Goal: Task Accomplishment & Management: Complete application form

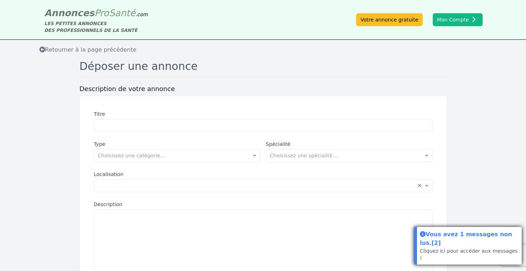
click at [466, 247] on div "Vous avez 1 messages non lus. [2]" at bounding box center [469, 239] width 99 height 18
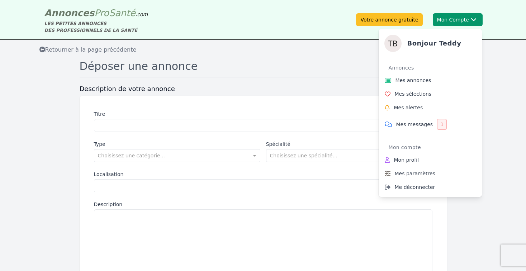
click at [444, 15] on button "Mon Compte Bonjour [PERSON_NAME] Annonces Mes annonces Mes sélections Mes alert…" at bounding box center [457, 19] width 50 height 13
click at [414, 121] on span "Mes messages" at bounding box center [414, 124] width 37 height 7
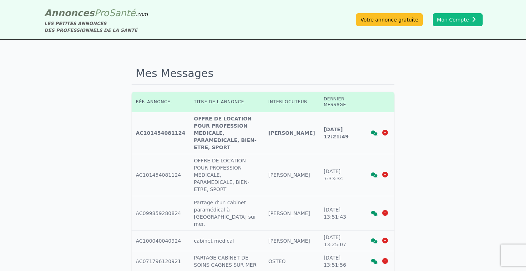
click at [374, 130] on icon at bounding box center [374, 132] width 6 height 5
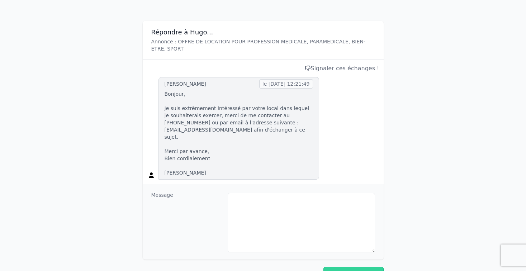
scroll to position [92, 0]
click at [267, 198] on textarea at bounding box center [301, 221] width 147 height 59
type textarea "*"
type textarea "**********"
click at [362, 266] on button "Envoyer le message" at bounding box center [353, 273] width 60 height 14
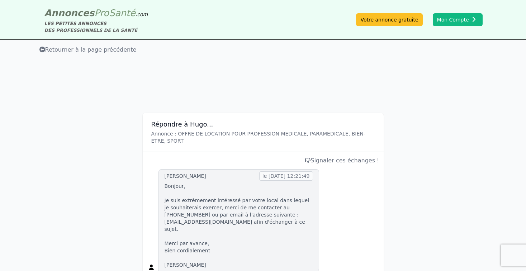
scroll to position [0, 0]
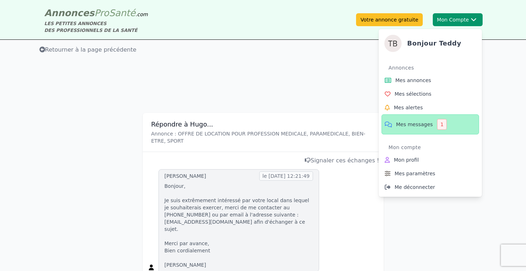
click at [458, 19] on button "Mon Compte Bonjour [PERSON_NAME] Annonces Mes annonces Mes sélections Mes alert…" at bounding box center [457, 19] width 50 height 13
click at [418, 128] on link "Mes messages 1" at bounding box center [429, 124] width 97 height 20
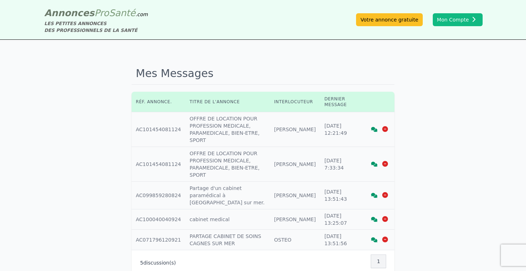
click at [374, 163] on icon at bounding box center [374, 164] width 6 height 5
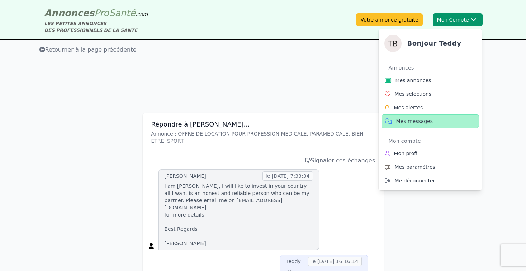
click at [459, 27] on div "Bonjour [PERSON_NAME] Annonces Mes annonces Mes sélections Mes alertes Mes mess…" at bounding box center [429, 106] width 103 height 167
click at [423, 120] on span "Mes messages" at bounding box center [414, 121] width 37 height 7
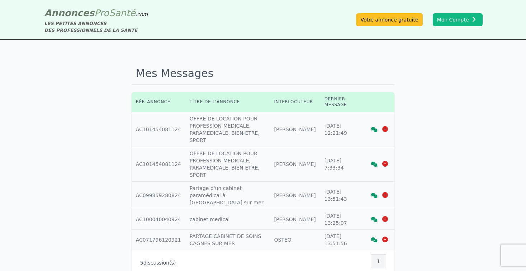
click at [373, 193] on icon at bounding box center [374, 195] width 6 height 5
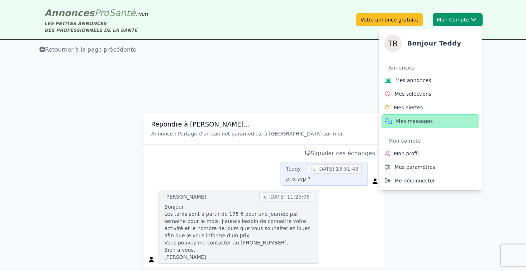
click at [454, 19] on button "Mon Compte Bonjour [PERSON_NAME] Annonces Mes annonces Mes sélections Mes alert…" at bounding box center [457, 19] width 50 height 13
click at [405, 83] on span "Mes annonces" at bounding box center [413, 80] width 36 height 7
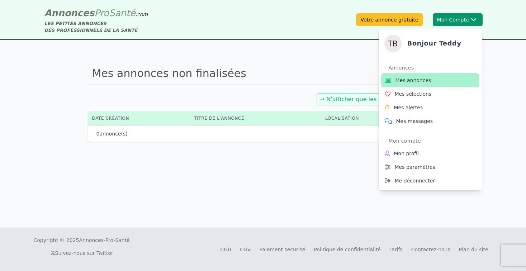
click at [401, 23] on div "Bonjour [PERSON_NAME] Annonces Mes annonces Mes sélections Mes alertes Mes mess…" at bounding box center [429, 106] width 103 height 167
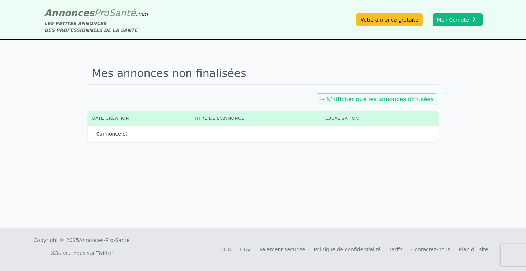
click at [379, 13] on div "Annonces Pro Santé .com LES PETITES ANNONCES DES PROFESSIONNELS DE LA SANTÉ Vot…" at bounding box center [262, 20] width 447 height 28
click at [375, 20] on link "Votre annonce gratuite" at bounding box center [389, 19] width 66 height 13
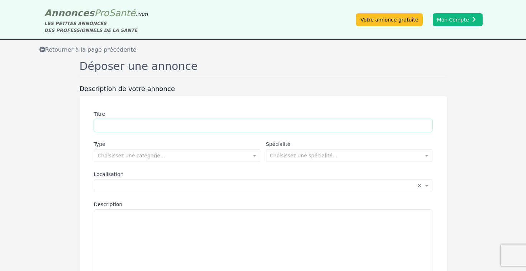
click at [152, 124] on input "Titre" at bounding box center [263, 125] width 338 height 13
click at [148, 239] on textarea "Description" at bounding box center [263, 249] width 338 height 81
paste textarea "**********"
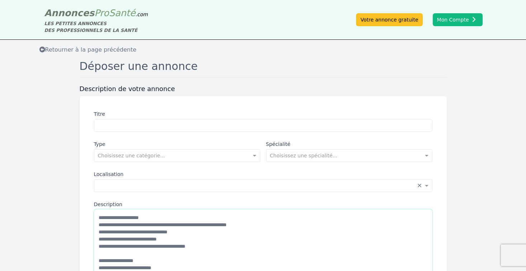
scroll to position [145, 0]
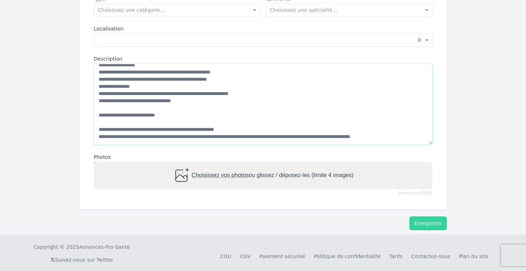
type textarea "**********"
click at [195, 172] on span "Choisissez vos photos" at bounding box center [219, 175] width 57 height 6
click at [195, 164] on input "Choisissez vos photos ou glissez / déposez-les (limite 4 images)" at bounding box center [263, 163] width 338 height 2
type input "**********"
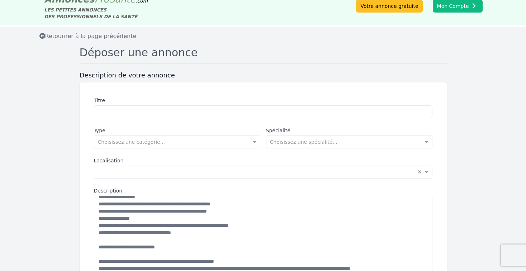
scroll to position [11, 0]
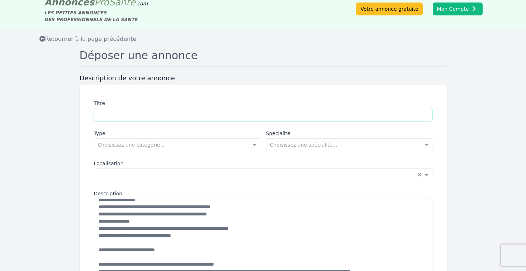
click at [160, 110] on input "Titre" at bounding box center [263, 114] width 338 height 13
paste input "**********"
type input "**********"
click at [131, 146] on input "text" at bounding box center [170, 143] width 144 height 7
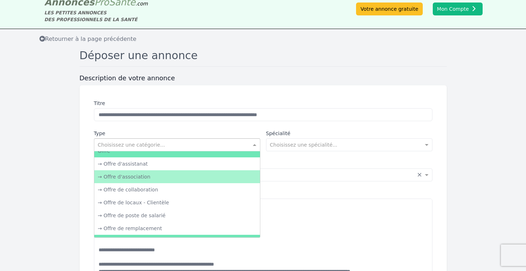
scroll to position [6, 0]
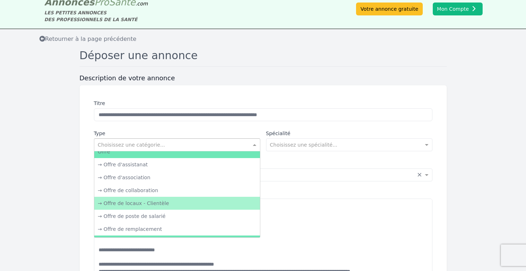
click at [147, 203] on div "→ Offre de locaux - Clientèle" at bounding box center [177, 203] width 166 height 13
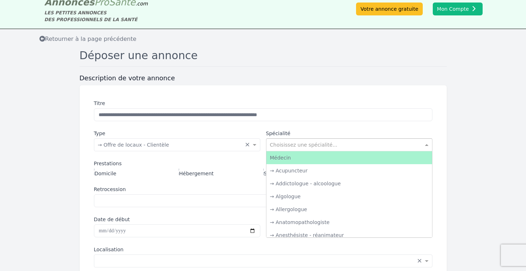
click at [297, 143] on input "text" at bounding box center [342, 143] width 144 height 7
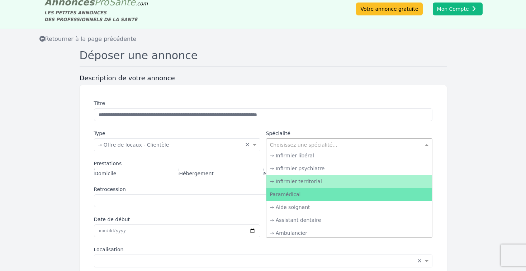
scroll to position [1006, 0]
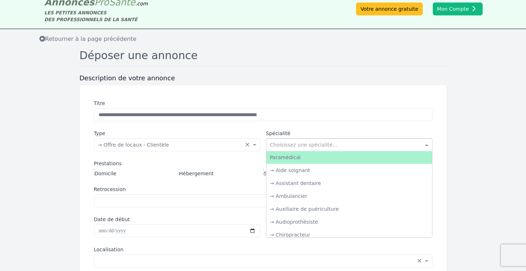
click at [291, 159] on div "Paramédical" at bounding box center [349, 157] width 166 height 13
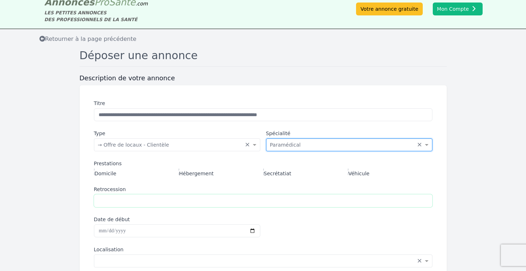
click at [119, 202] on input "Retrocession" at bounding box center [263, 200] width 338 height 13
type input "*"
click at [111, 221] on label "Date de début" at bounding box center [177, 219] width 166 height 7
click at [111, 224] on input "Date de début" at bounding box center [177, 230] width 166 height 13
click at [110, 222] on div "Date de début" at bounding box center [177, 226] width 166 height 21
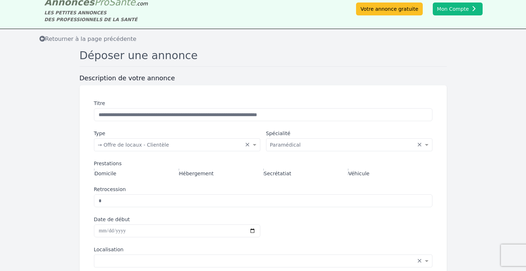
click at [110, 222] on div "Date de début" at bounding box center [177, 226] width 166 height 21
click at [101, 226] on input "Date de début" at bounding box center [177, 230] width 166 height 13
type input "**********"
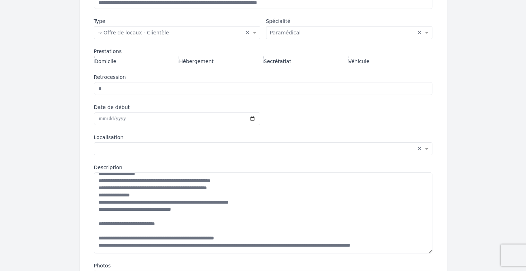
scroll to position [126, 0]
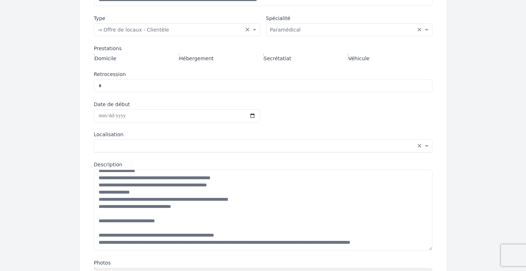
click at [125, 142] on input "text" at bounding box center [256, 145] width 316 height 7
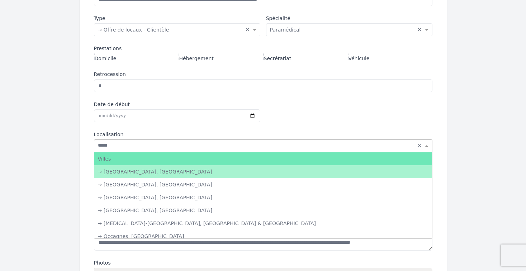
type input "******"
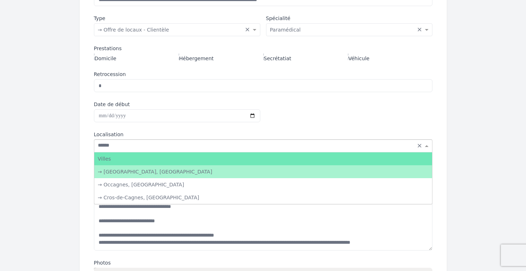
click at [130, 172] on div "→ [GEOGRAPHIC_DATA], [GEOGRAPHIC_DATA]" at bounding box center [262, 171] width 337 height 13
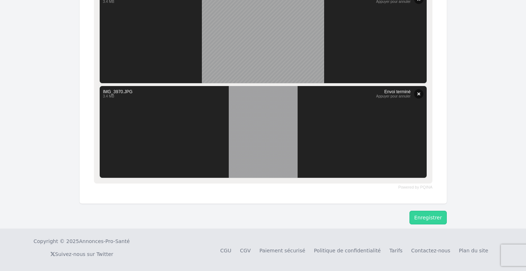
scroll to position [597, 0]
click at [417, 215] on button "Enregistrer" at bounding box center [427, 218] width 37 height 14
click at [423, 218] on button "Enregistrer" at bounding box center [427, 218] width 37 height 14
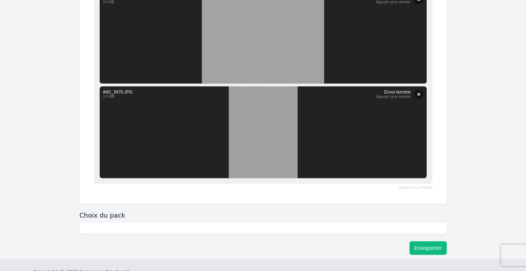
click at [423, 218] on div "Choix du pack" at bounding box center [263, 222] width 367 height 23
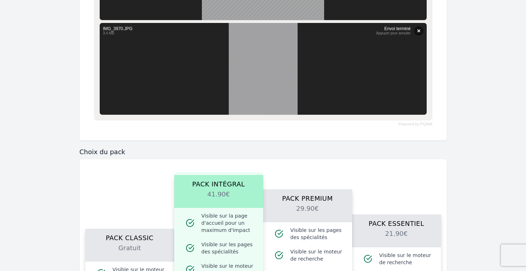
scroll to position [722, 0]
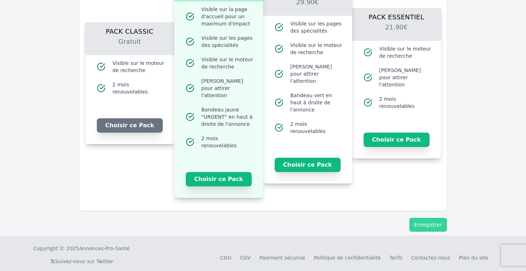
scroll to position [866, 0]
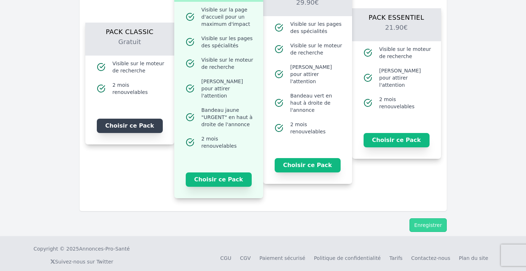
click at [125, 120] on button "Choisir ce Pack" at bounding box center [130, 126] width 66 height 14
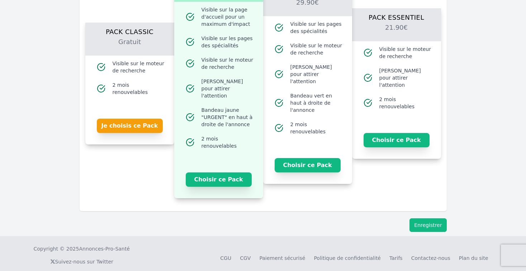
click at [427, 218] on button "Enregistrer" at bounding box center [427, 225] width 37 height 14
